Goal: Task Accomplishment & Management: Use online tool/utility

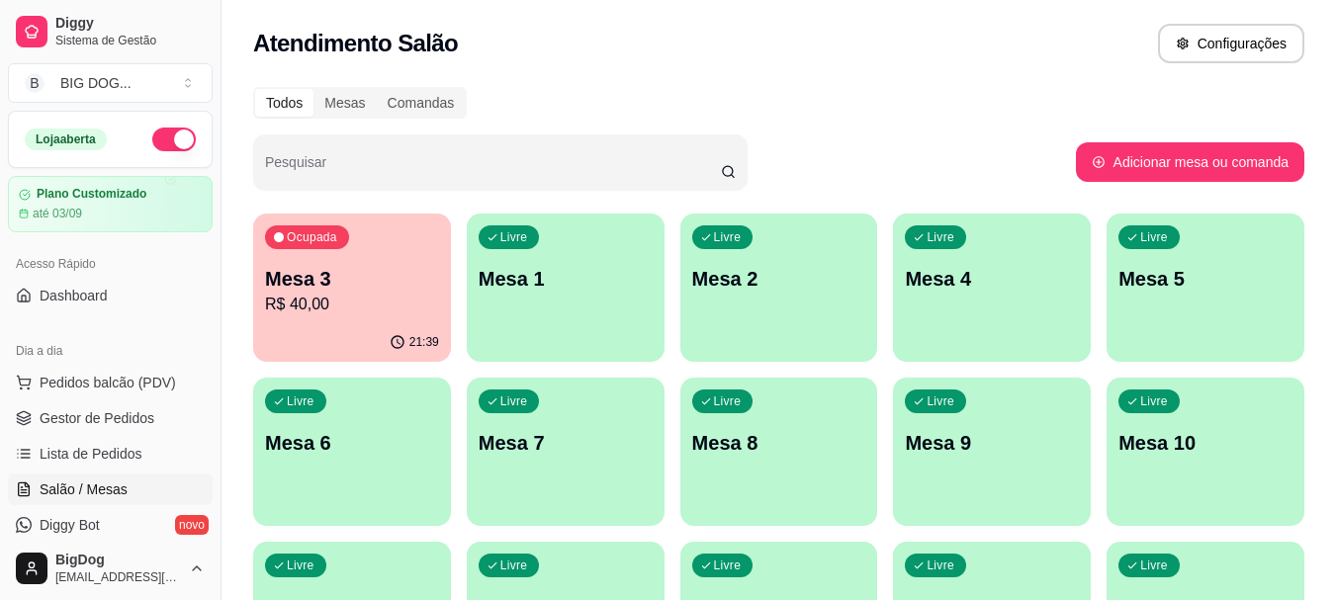
click at [373, 311] on p "R$ 40,00" at bounding box center [352, 305] width 174 height 24
click at [131, 423] on span "Gestor de Pedidos" at bounding box center [97, 419] width 115 height 20
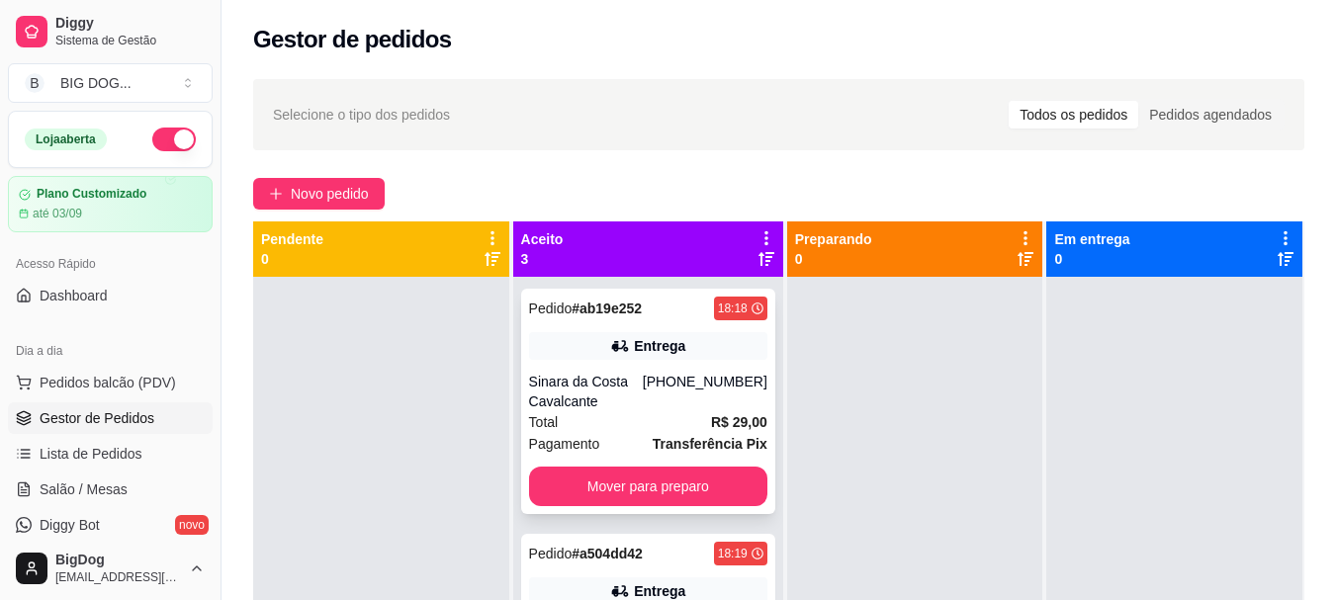
click at [657, 418] on div "Total R$ 29,00" at bounding box center [648, 422] width 238 height 22
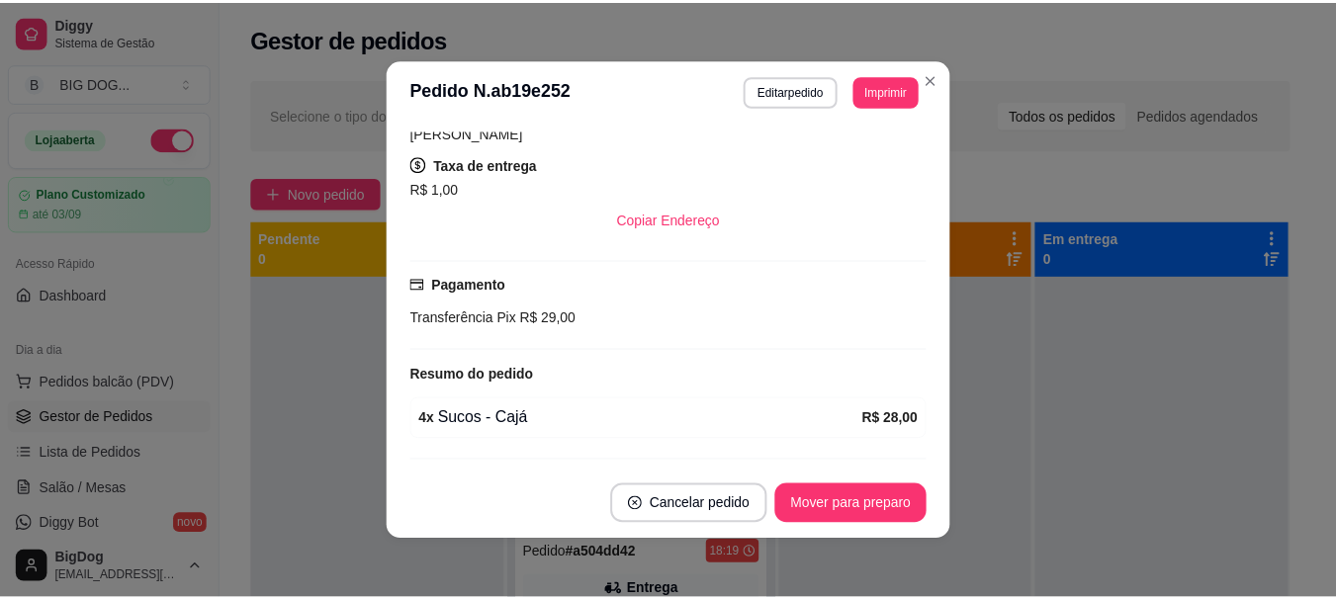
scroll to position [461, 0]
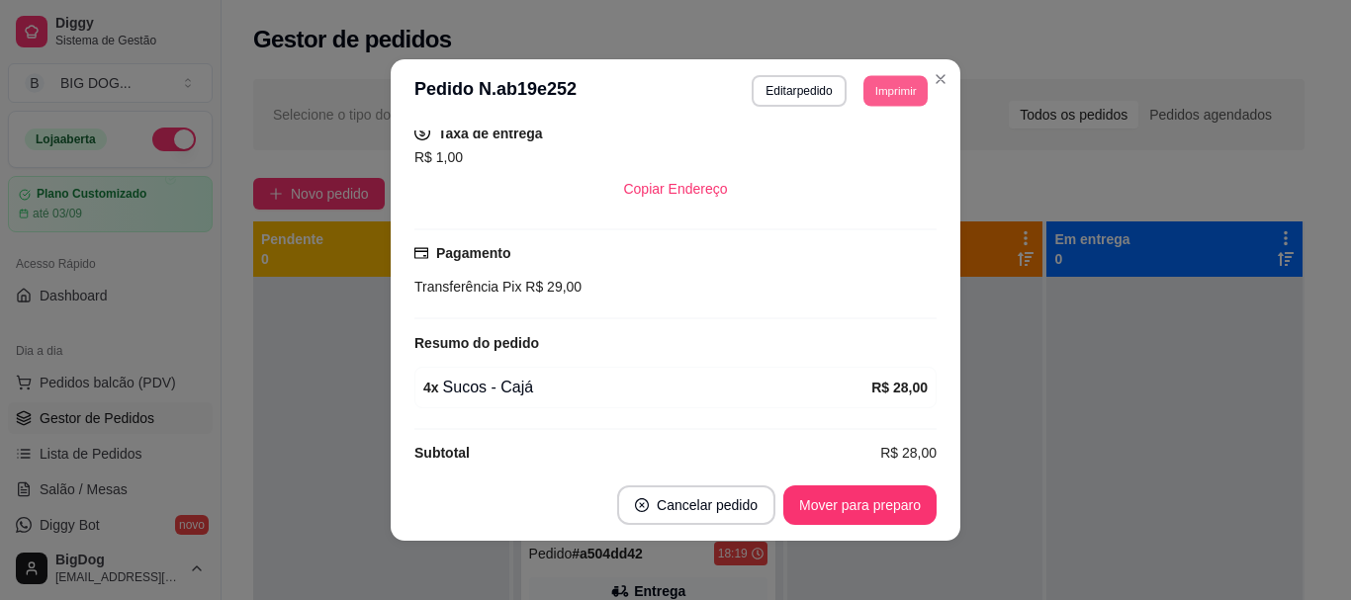
click at [905, 94] on button "Imprimir" at bounding box center [896, 90] width 64 height 31
click at [841, 167] on button "IMPRESSORA" at bounding box center [850, 159] width 138 height 31
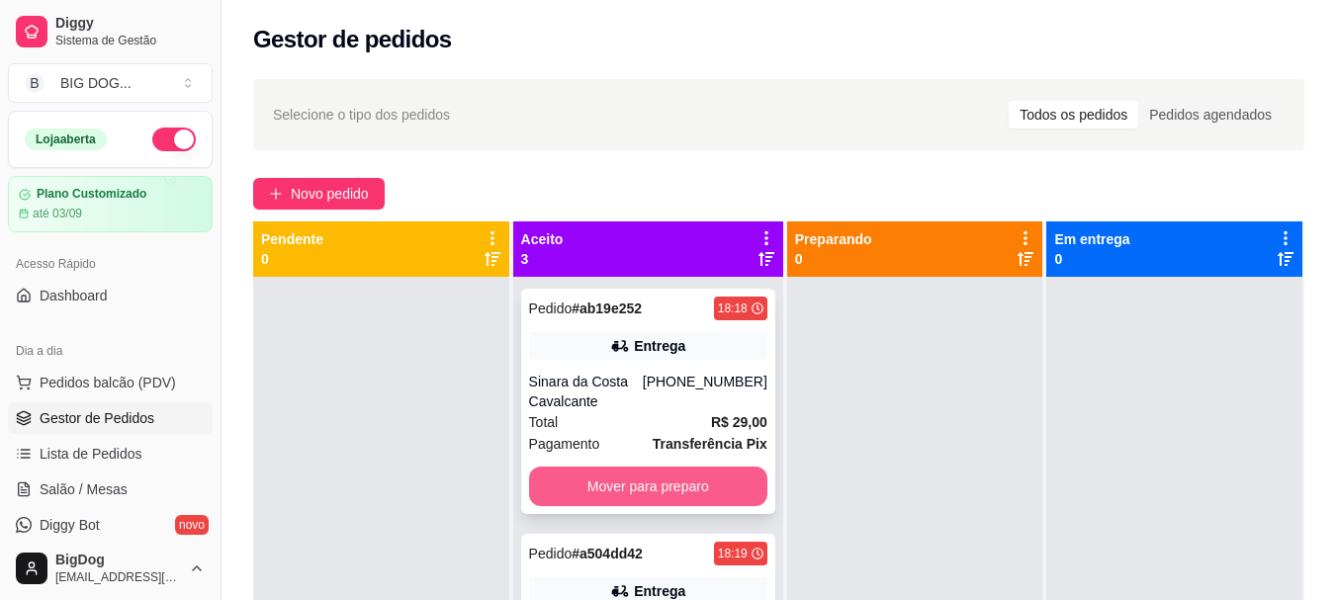
click at [715, 481] on button "Mover para preparo" at bounding box center [648, 487] width 238 height 40
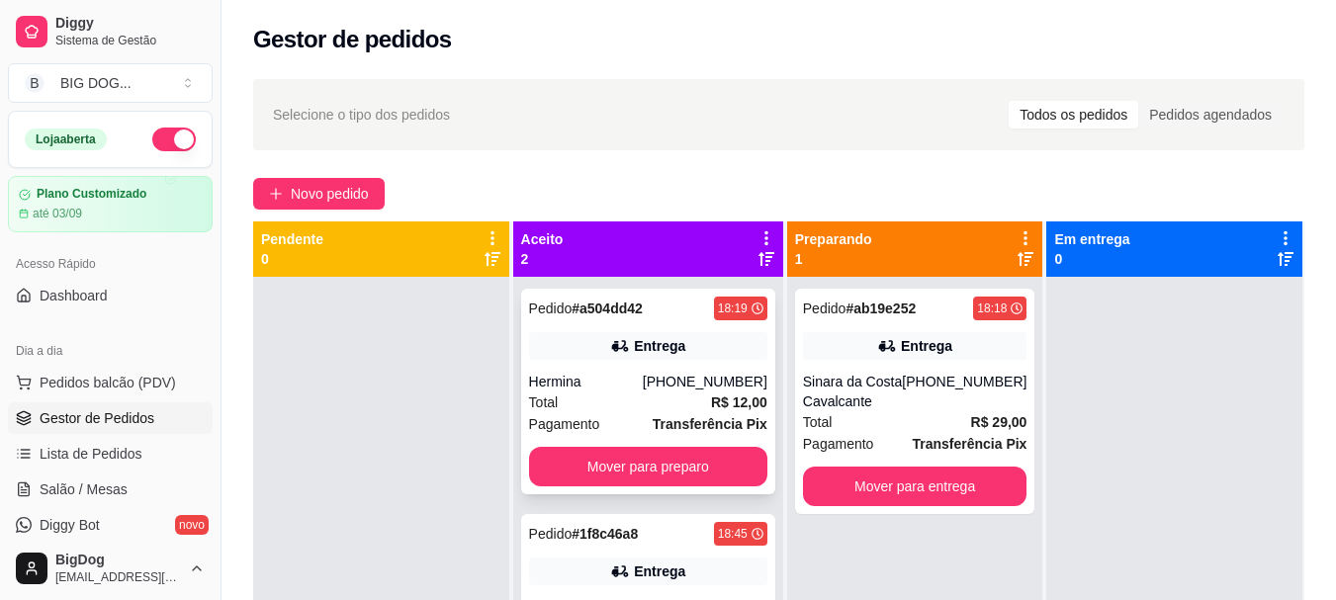
click at [744, 359] on div "Entrega" at bounding box center [648, 346] width 238 height 28
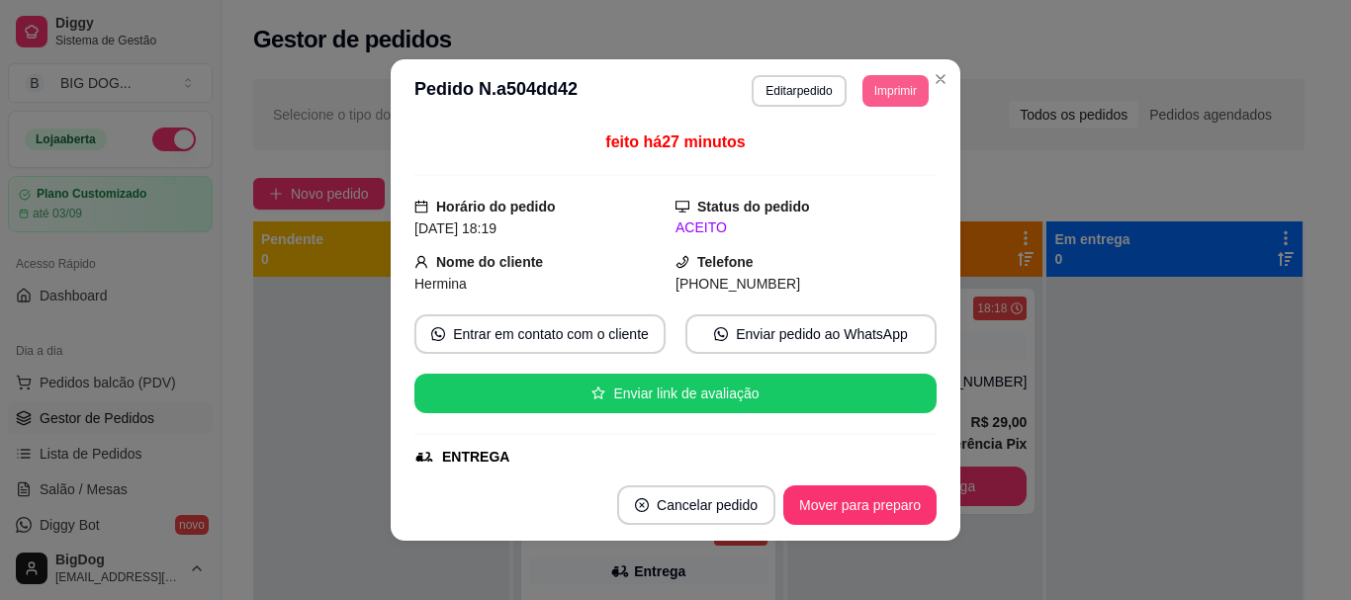
click at [891, 92] on button "Imprimir" at bounding box center [896, 91] width 66 height 32
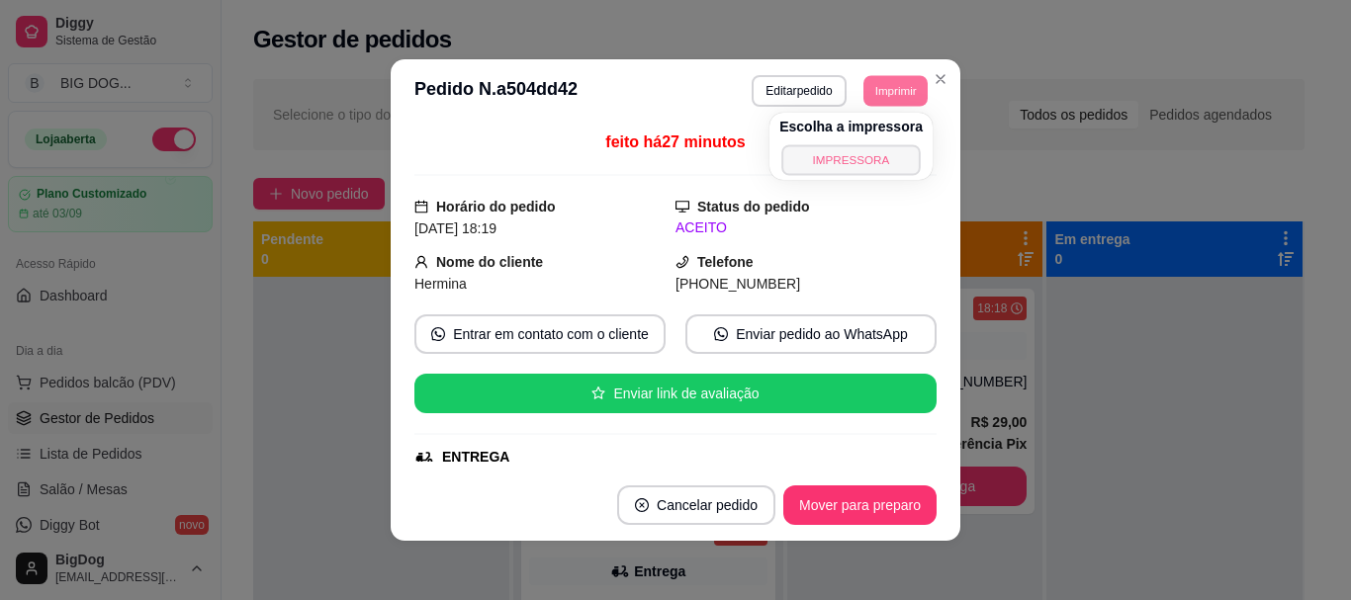
click at [860, 156] on button "IMPRESSORA" at bounding box center [850, 159] width 138 height 31
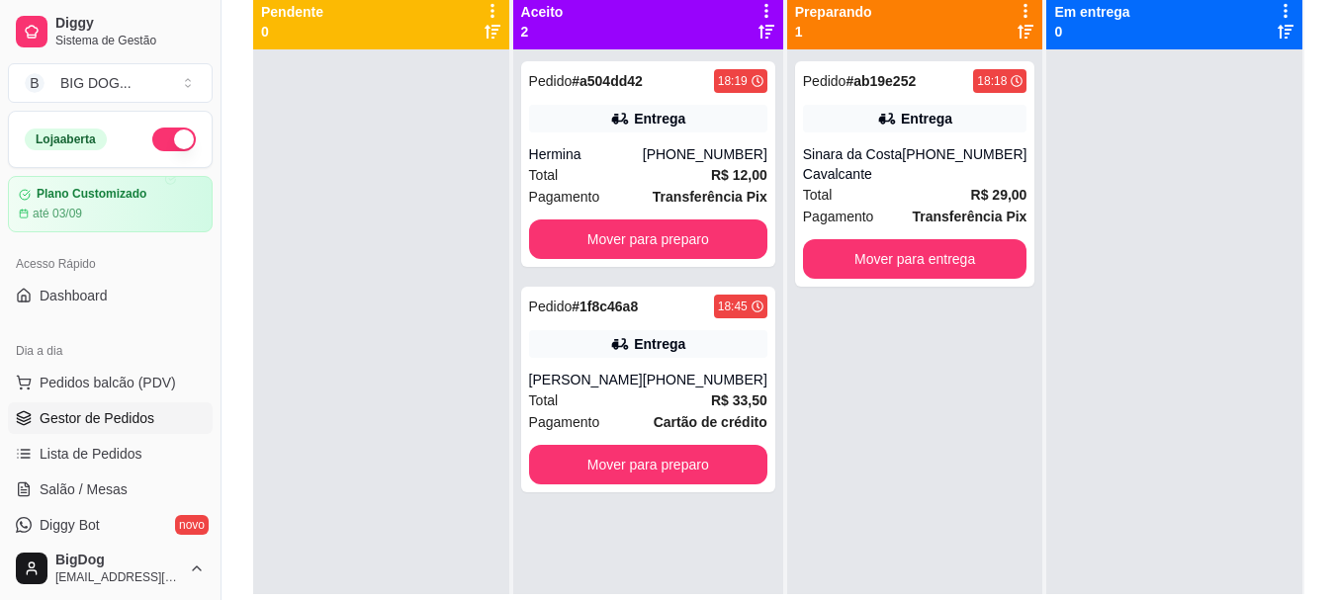
scroll to position [229, 0]
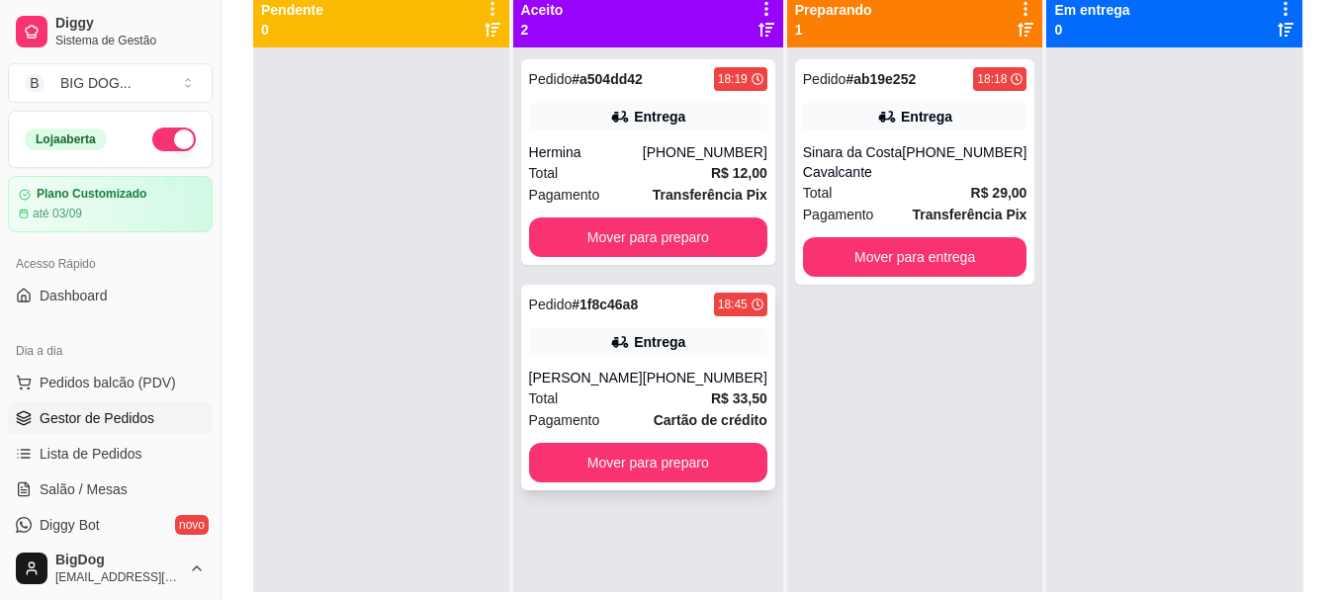
click at [686, 402] on div "Total R$ 33,50" at bounding box center [648, 399] width 238 height 22
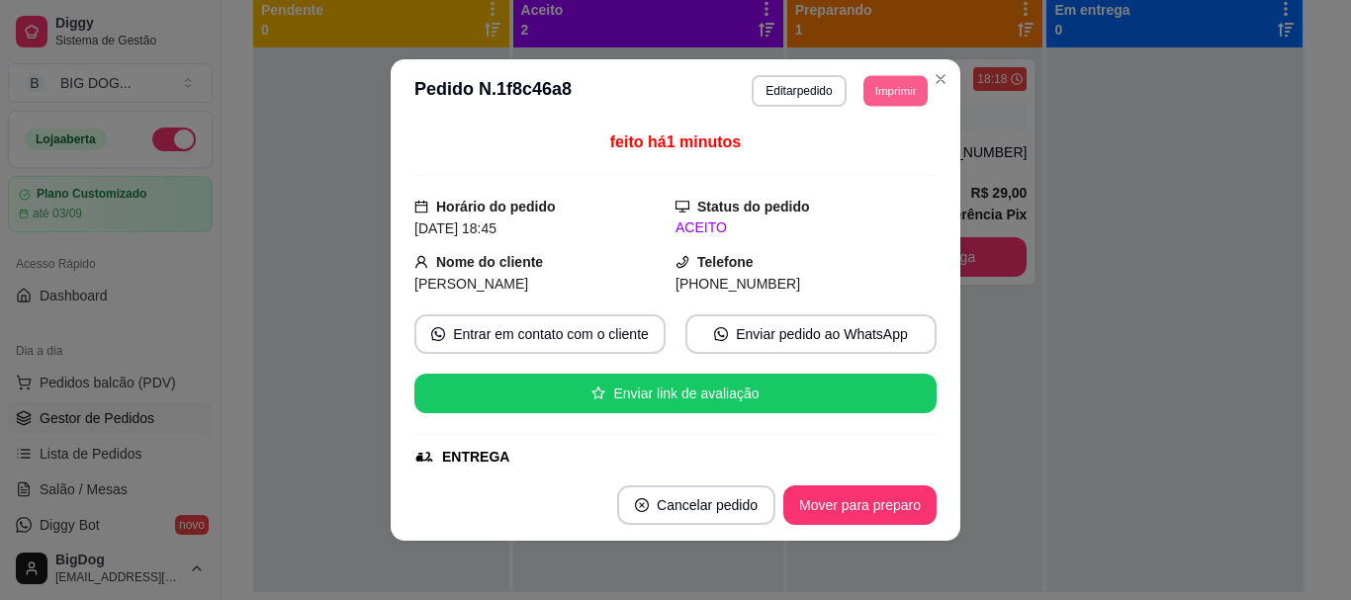
click at [892, 85] on button "Imprimir" at bounding box center [896, 90] width 64 height 31
click at [841, 161] on button "IMPRESSORA" at bounding box center [850, 159] width 138 height 31
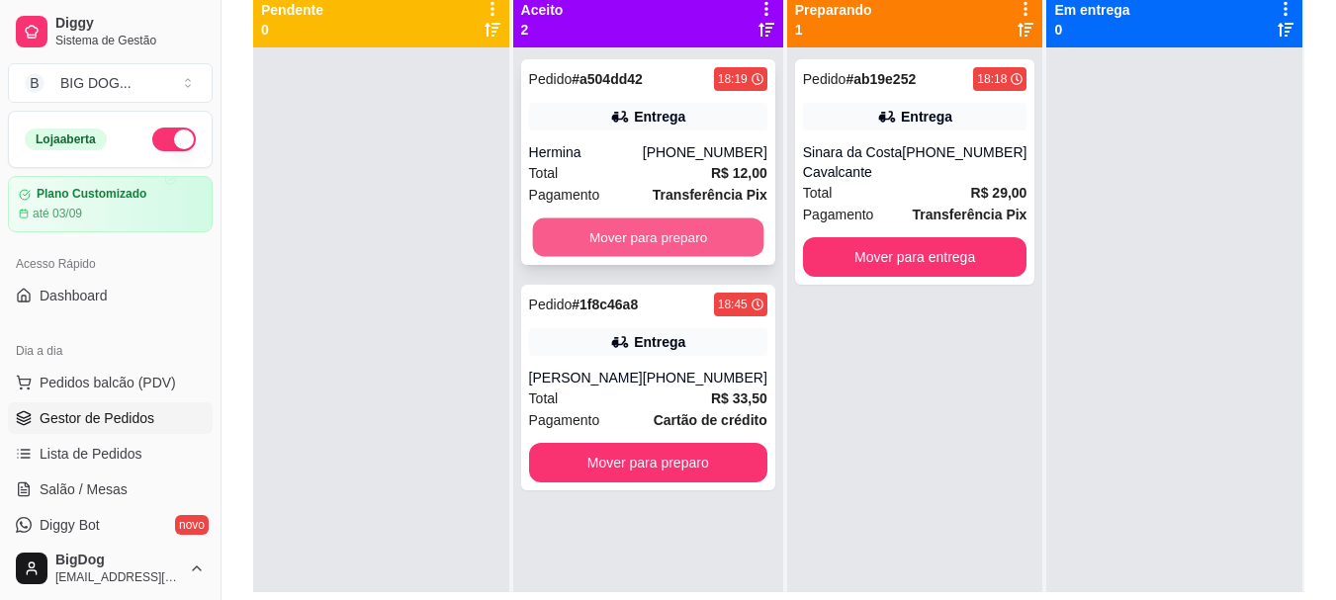
click at [698, 243] on button "Mover para preparo" at bounding box center [647, 238] width 231 height 39
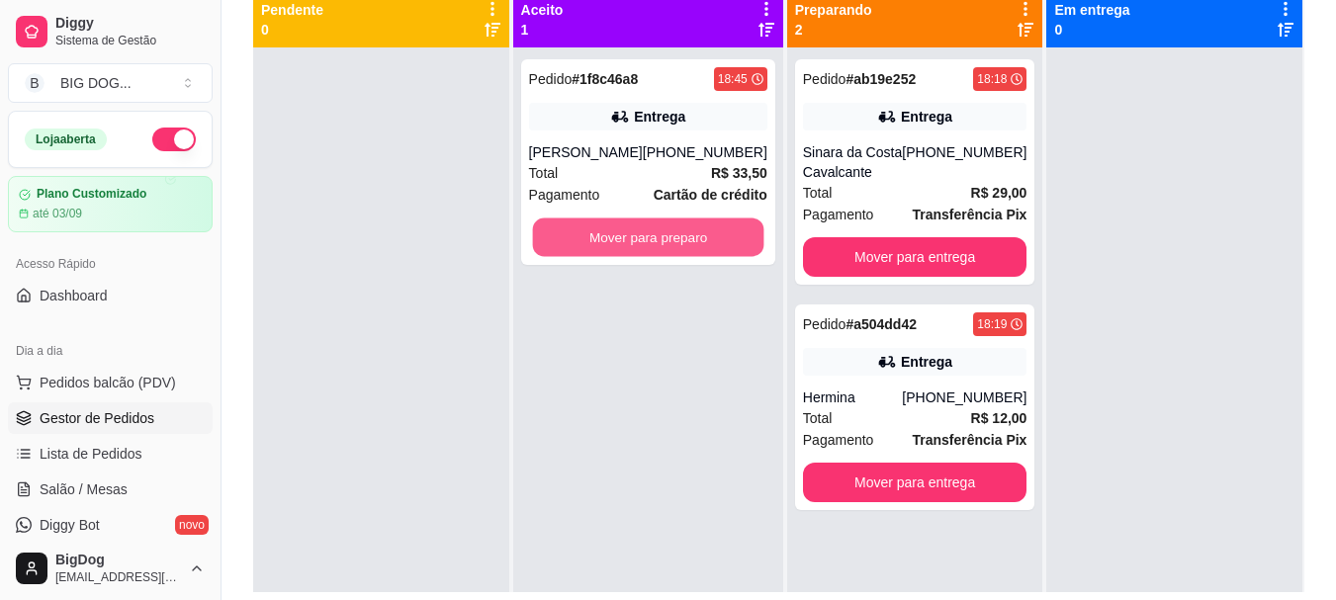
click at [698, 243] on button "Mover para preparo" at bounding box center [647, 238] width 231 height 39
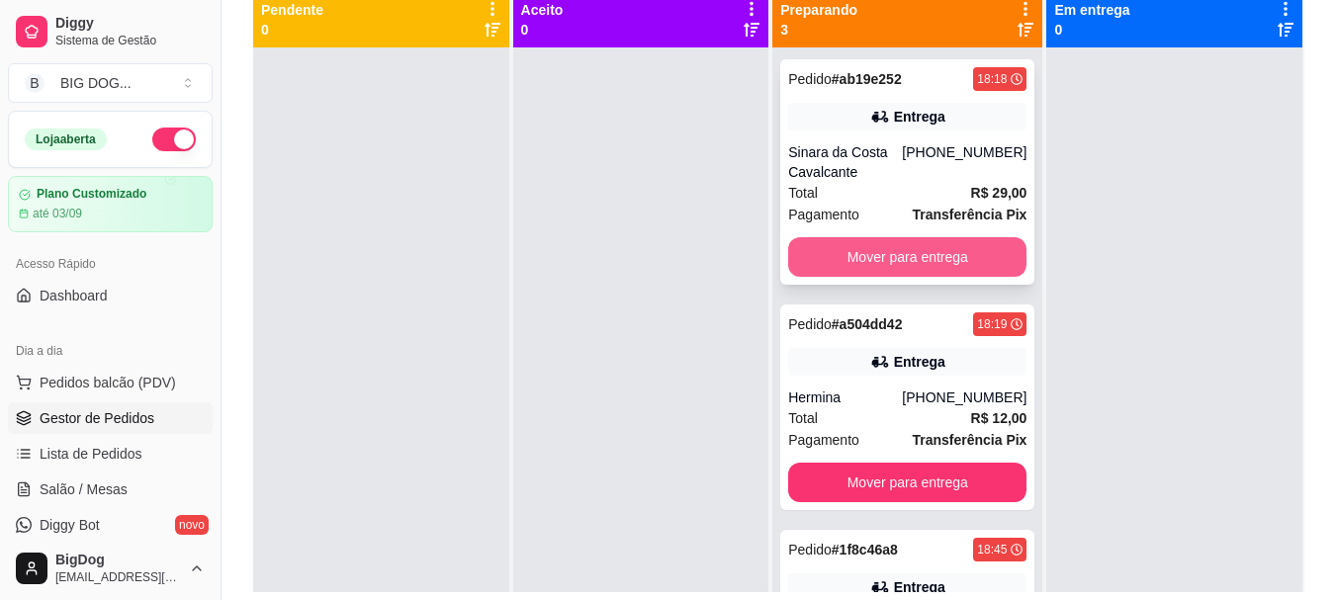
click at [915, 261] on button "Mover para entrega" at bounding box center [907, 257] width 238 height 40
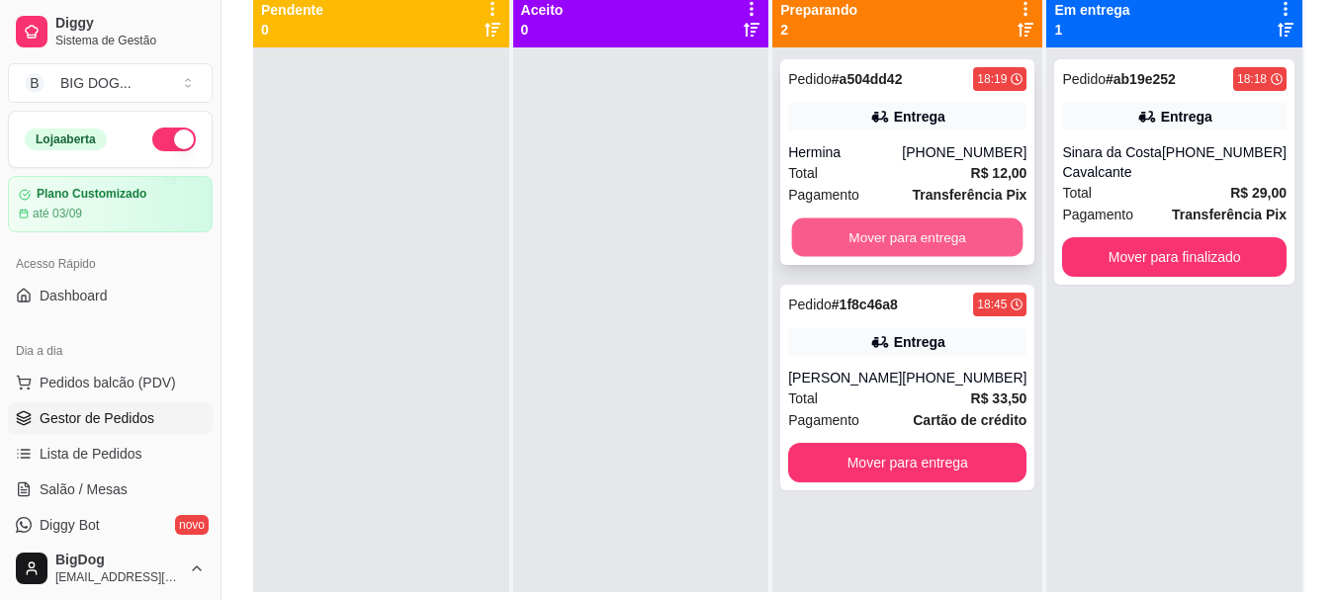
click at [923, 237] on button "Mover para entrega" at bounding box center [907, 238] width 231 height 39
